Goal: Task Accomplishment & Management: Complete application form

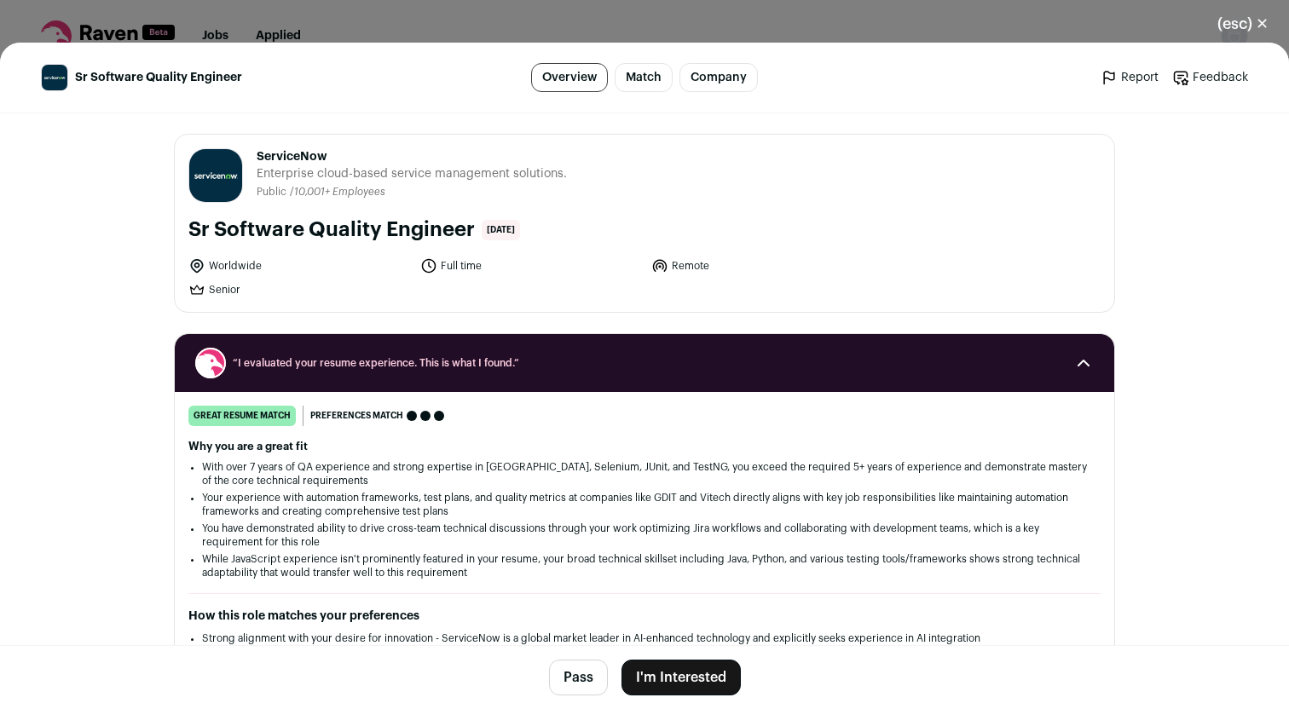
click at [679, 678] on button "I'm Interested" at bounding box center [680, 678] width 119 height 36
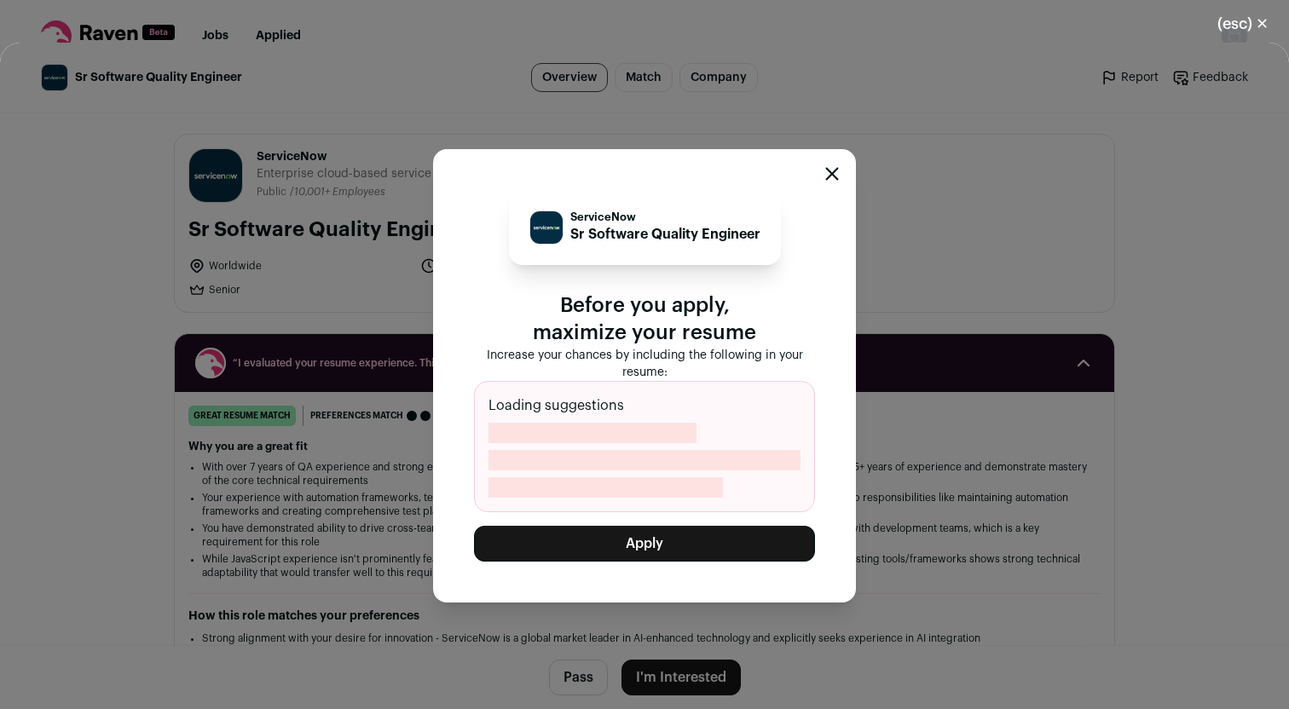
click at [701, 551] on button "Apply" at bounding box center [644, 544] width 341 height 36
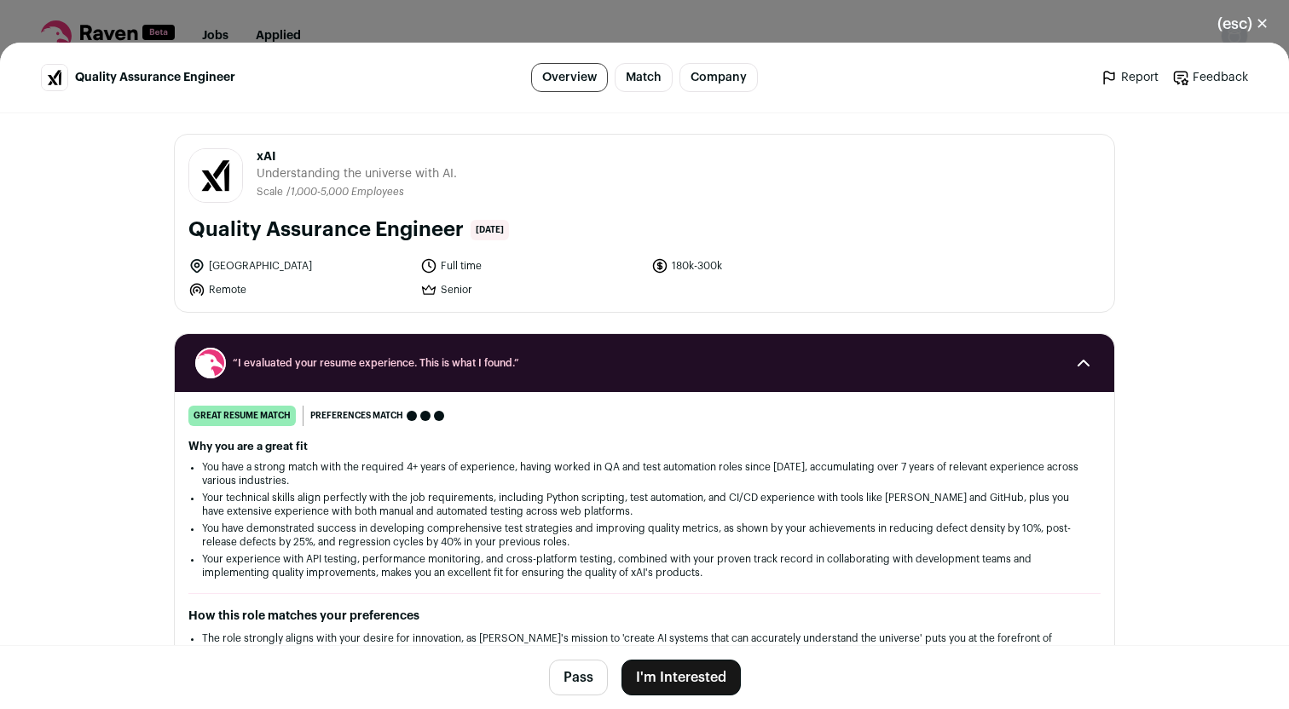
click at [676, 678] on button "I'm Interested" at bounding box center [680, 678] width 119 height 36
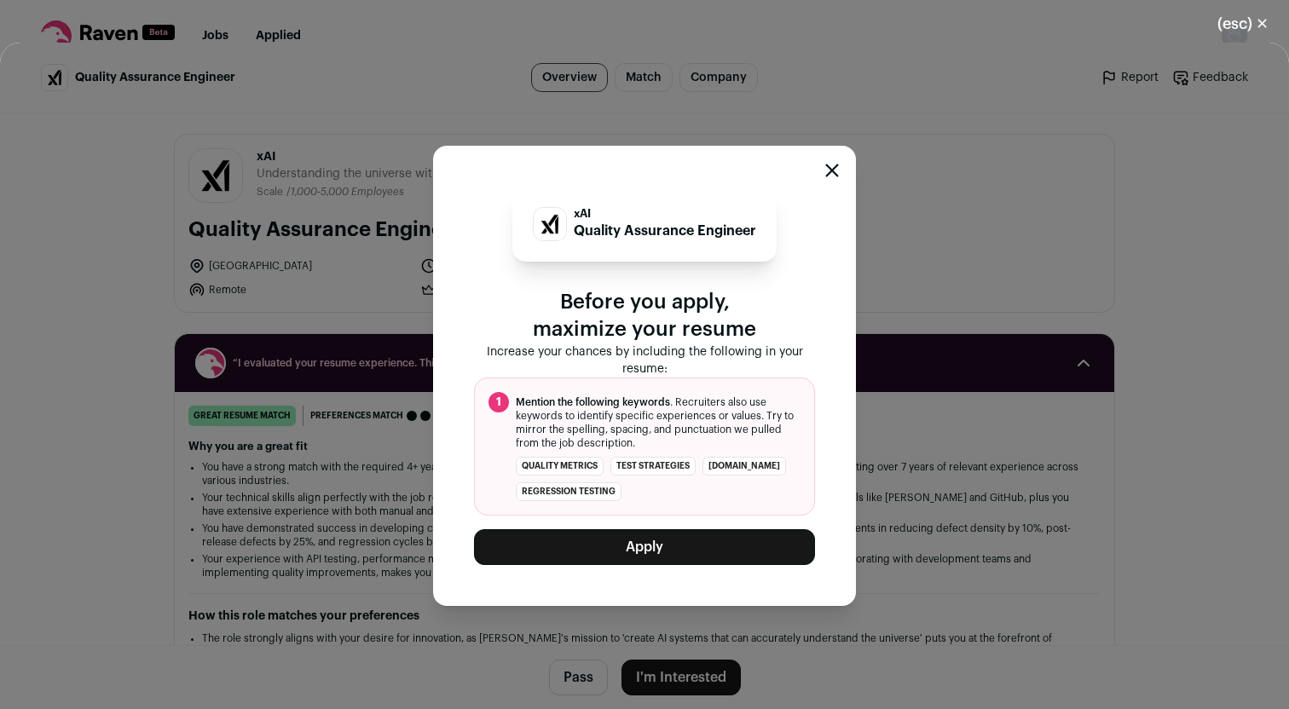
click at [653, 551] on button "Apply" at bounding box center [644, 547] width 341 height 36
